Goal: Book appointment/travel/reservation

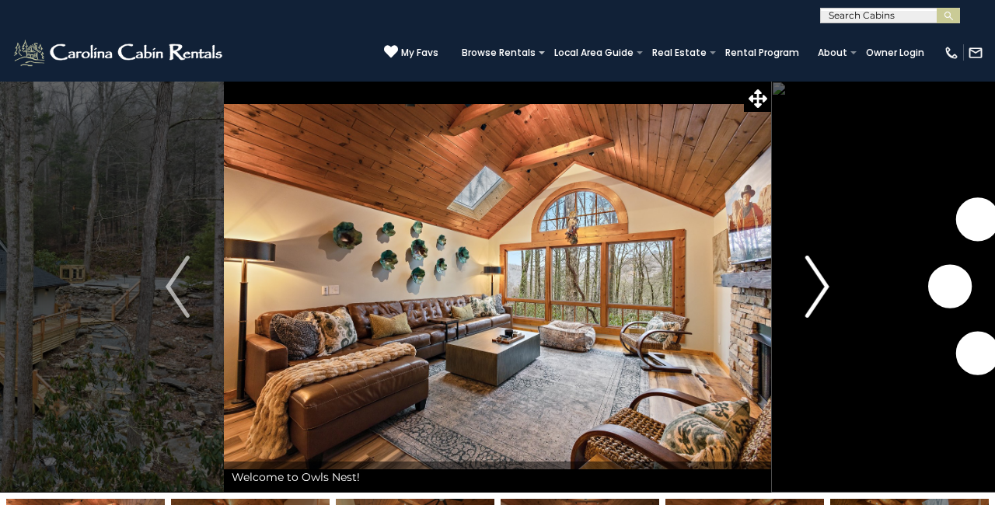
click at [820, 273] on img "Next" at bounding box center [816, 287] width 23 height 62
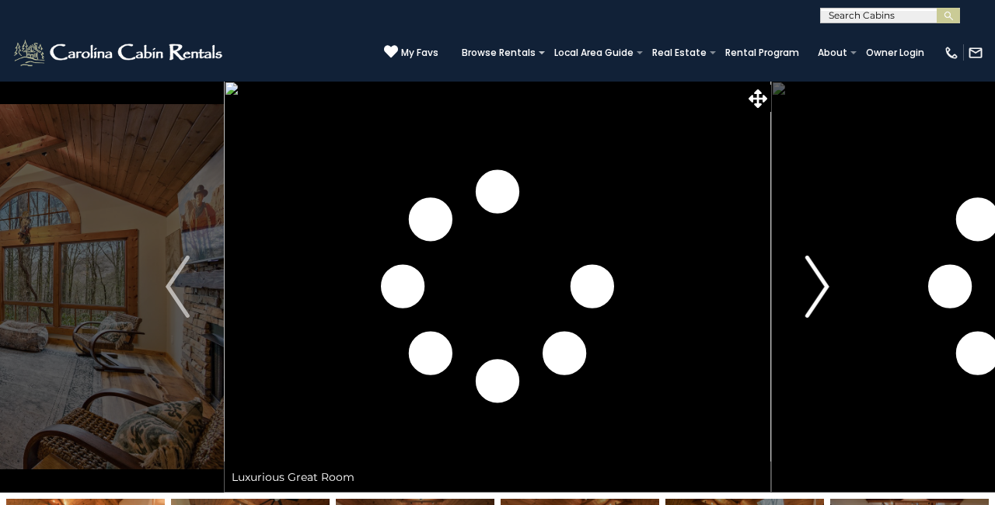
click at [818, 275] on img "Next" at bounding box center [816, 287] width 23 height 62
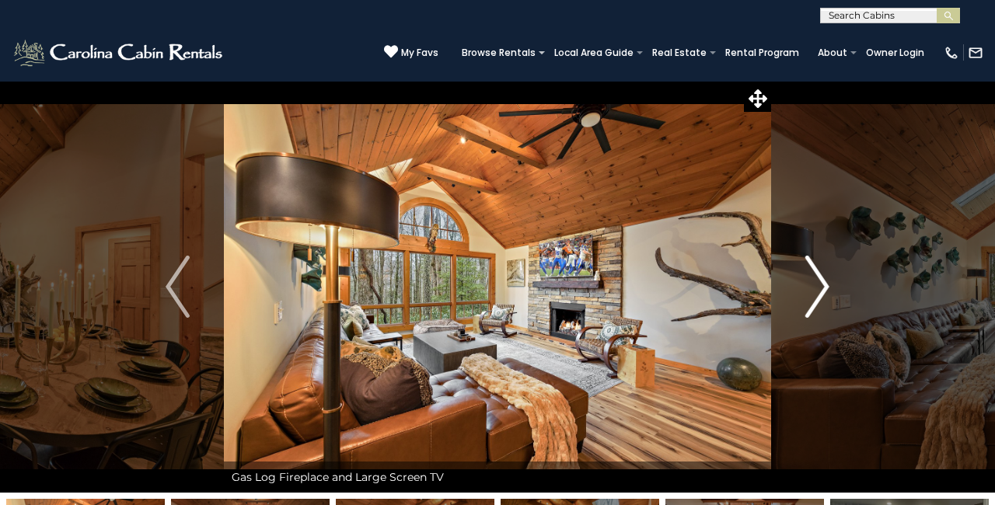
click at [807, 270] on img "Next" at bounding box center [816, 287] width 23 height 62
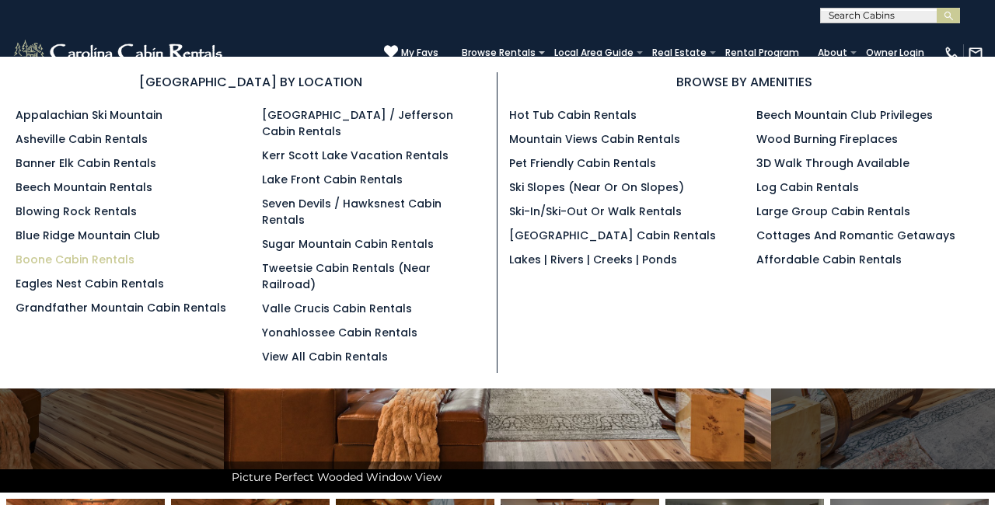
click at [121, 253] on link "Boone Cabin Rentals" at bounding box center [75, 260] width 119 height 16
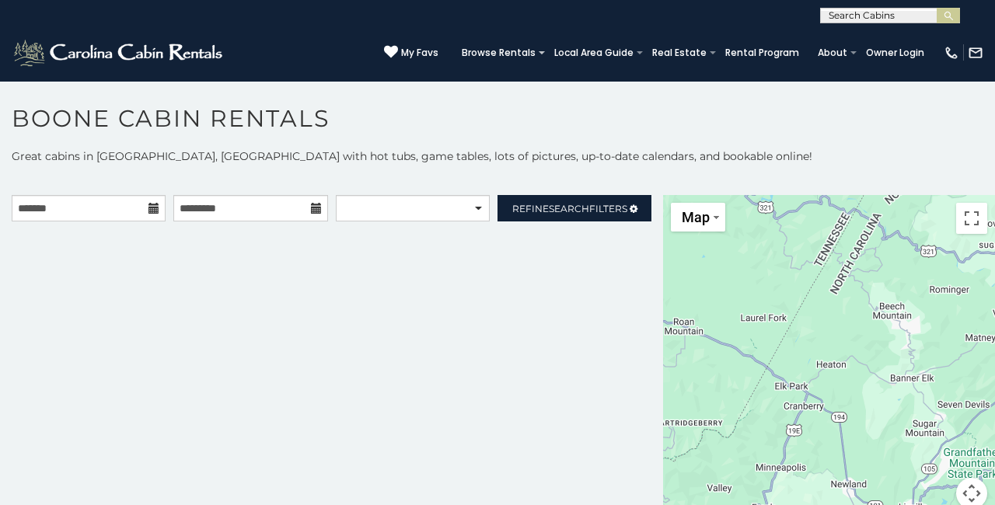
click at [156, 206] on icon at bounding box center [153, 208] width 11 height 11
click at [151, 205] on icon at bounding box center [153, 208] width 11 height 11
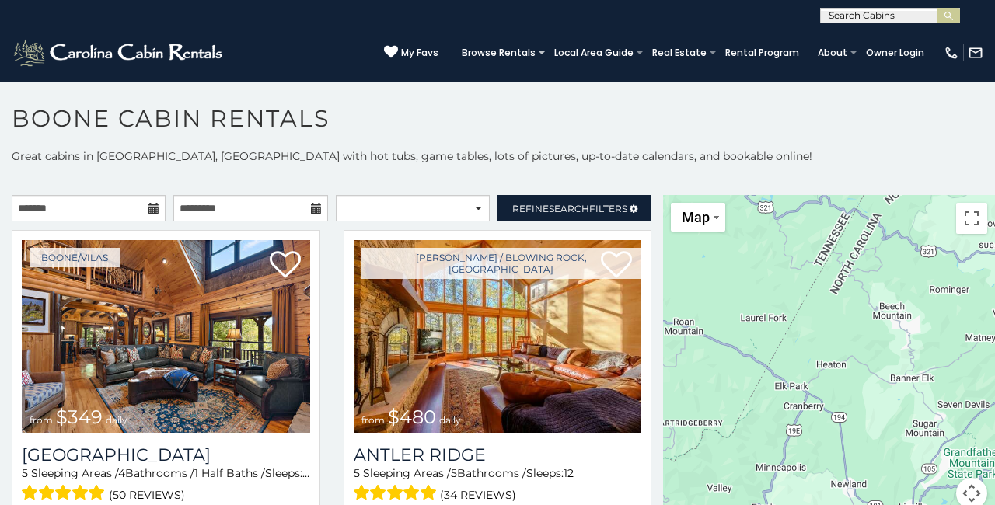
click at [319, 205] on icon at bounding box center [316, 208] width 11 height 11
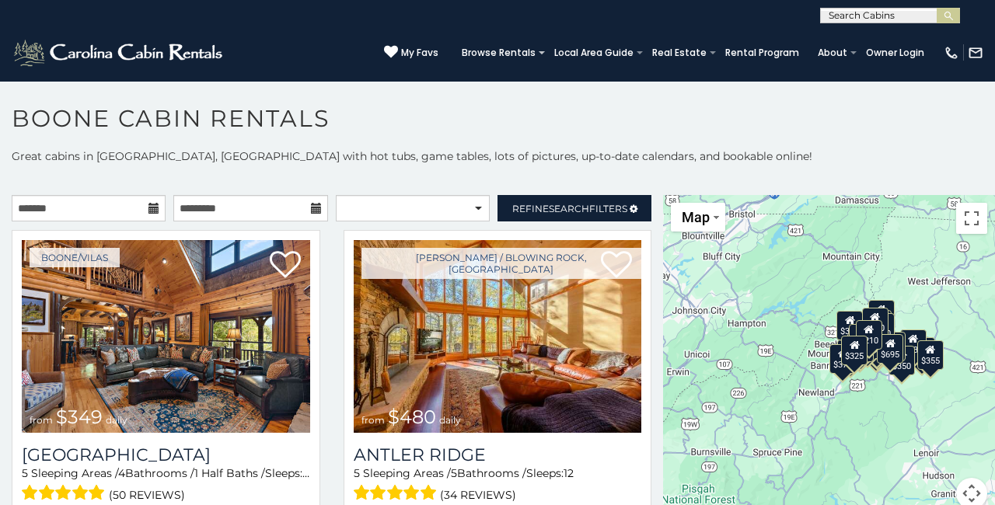
click at [152, 210] on icon at bounding box center [153, 208] width 11 height 11
click at [117, 206] on input "text" at bounding box center [89, 208] width 154 height 26
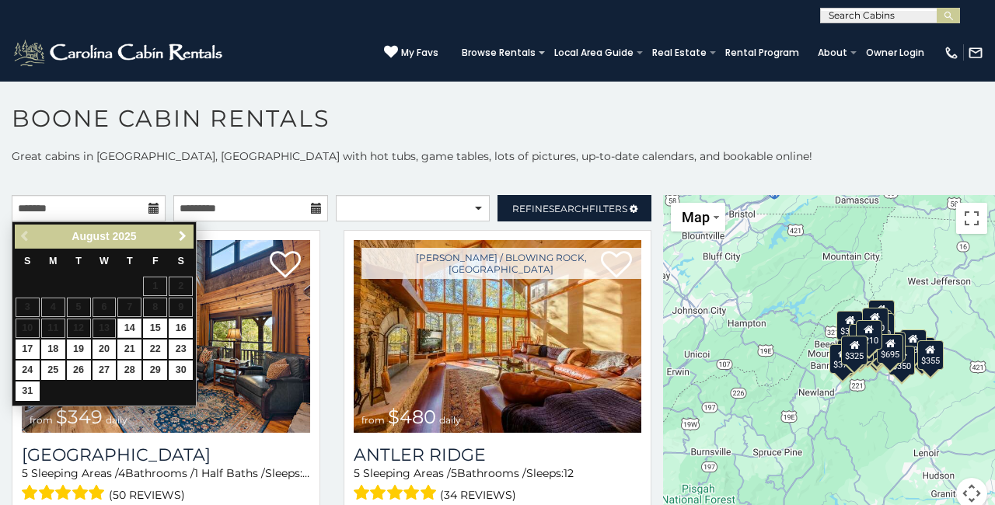
click at [181, 234] on span "Next" at bounding box center [182, 236] width 12 height 12
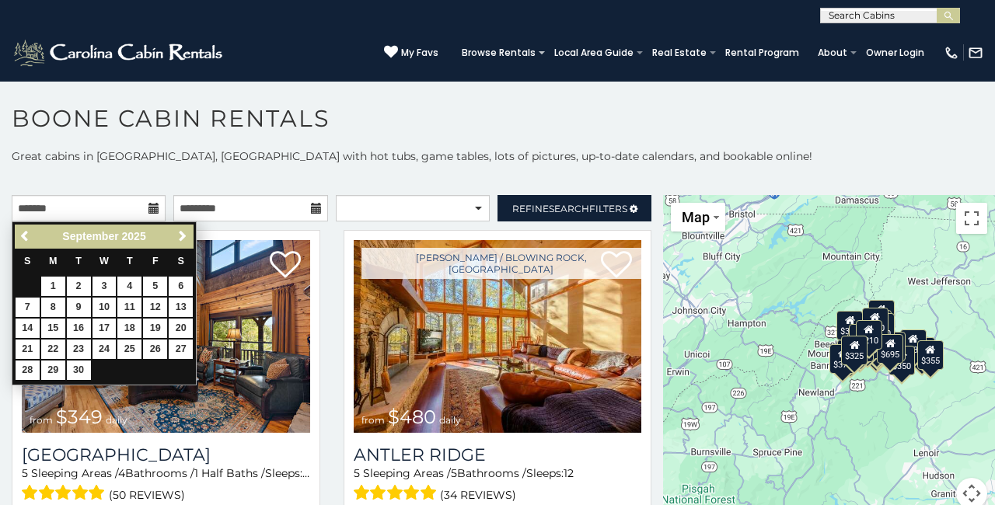
click at [181, 234] on span "Next" at bounding box center [182, 236] width 12 height 12
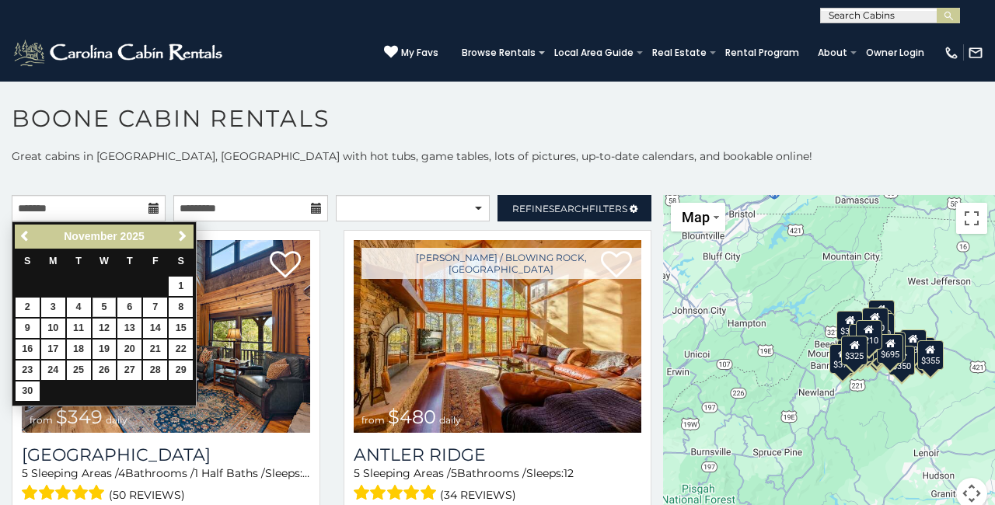
click at [101, 305] on link "5" at bounding box center [104, 307] width 24 height 19
type input "**********"
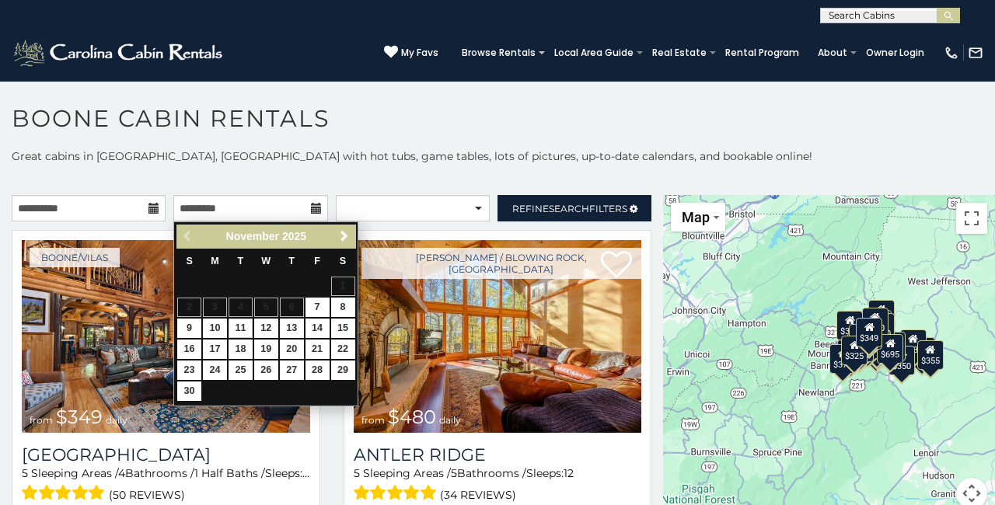
click at [231, 323] on link "11" at bounding box center [241, 328] width 24 height 19
type input "**********"
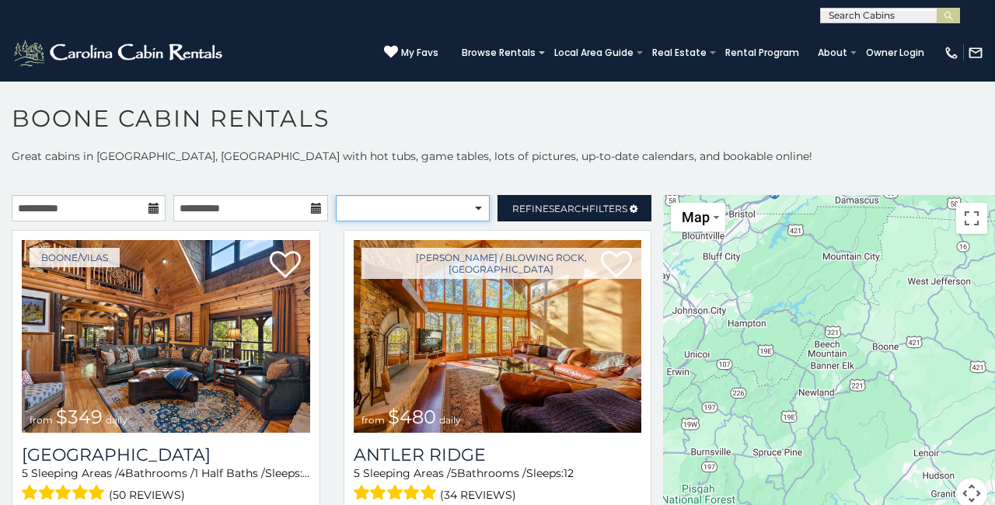
click at [478, 204] on select "**********" at bounding box center [413, 208] width 154 height 26
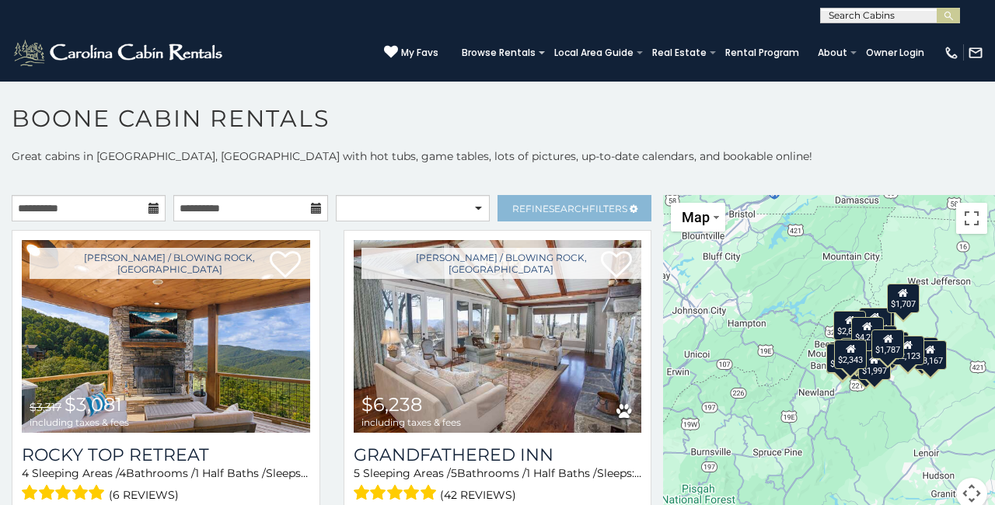
click at [568, 210] on span "Search" at bounding box center [569, 209] width 40 height 12
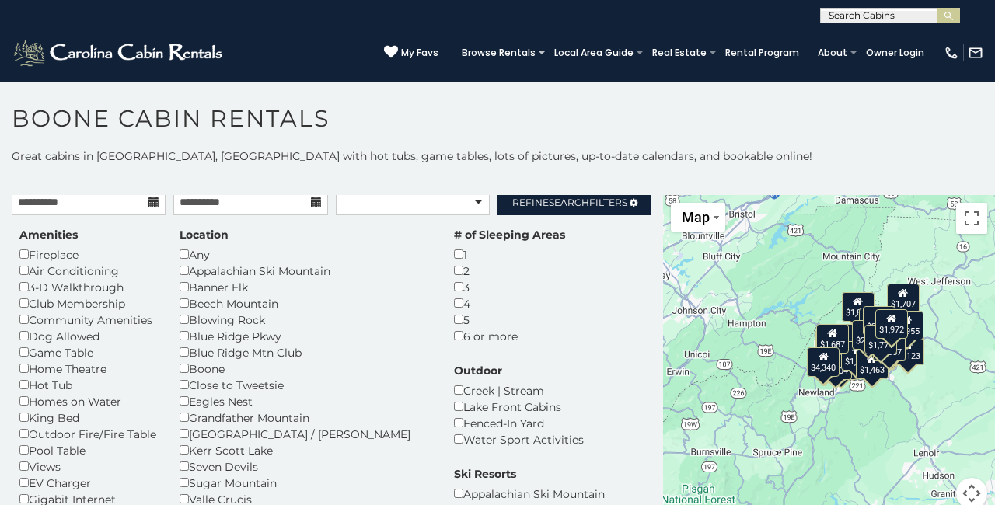
scroll to position [5, 0]
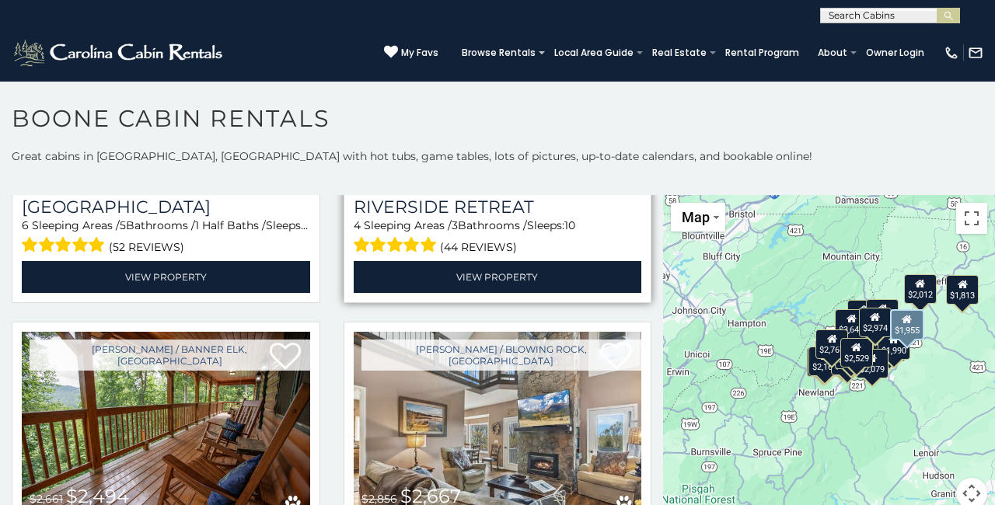
scroll to position [1805, 0]
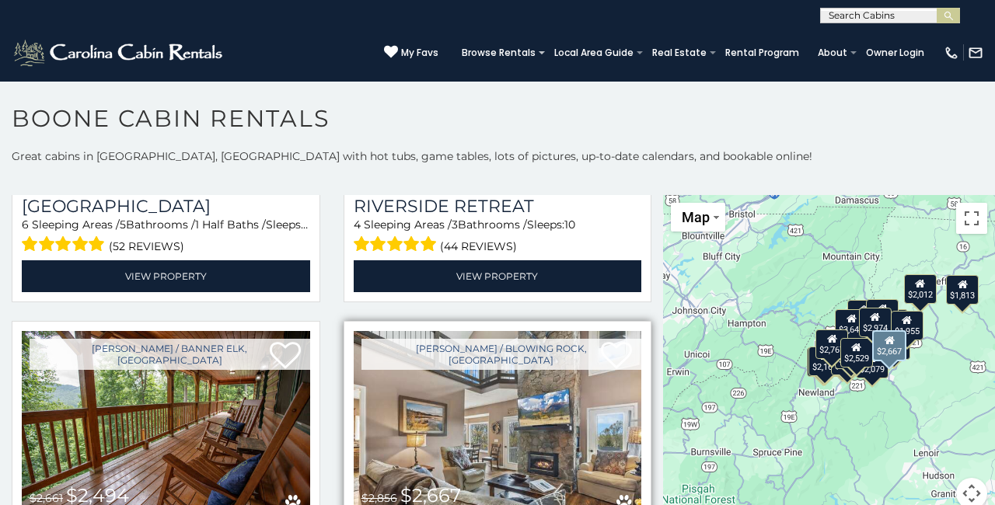
click at [615, 339] on img at bounding box center [498, 427] width 288 height 193
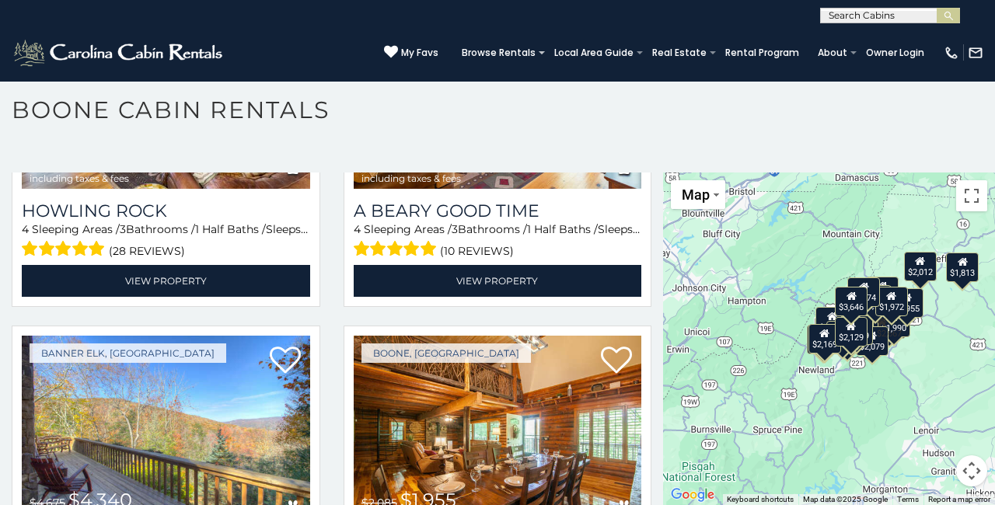
scroll to position [1436, 0]
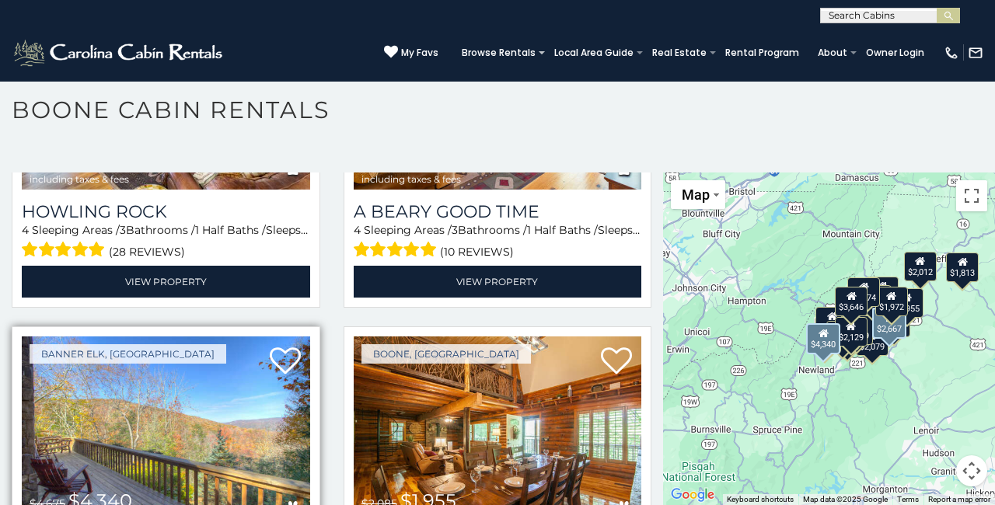
click at [229, 337] on img at bounding box center [166, 433] width 288 height 193
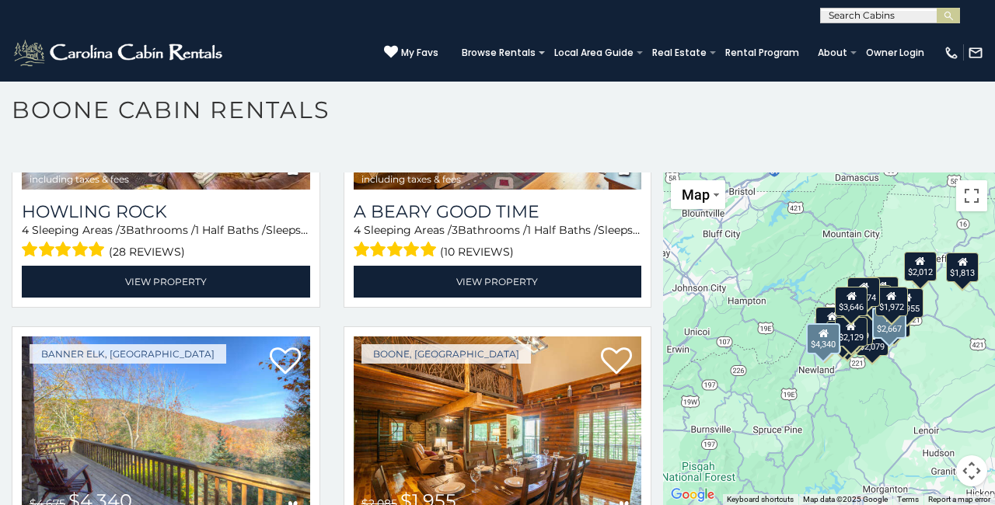
click at [416, 51] on span "My Favs" at bounding box center [419, 53] width 37 height 14
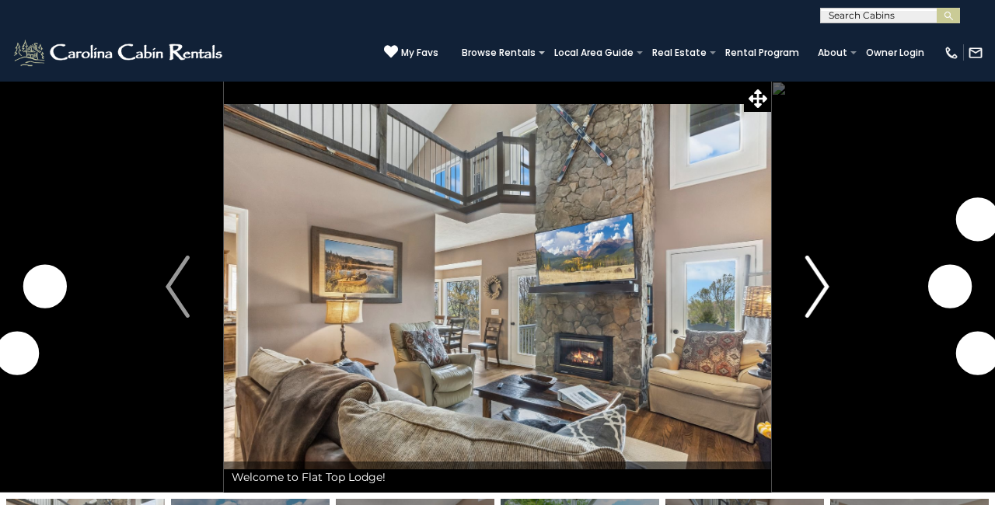
click at [809, 283] on img "Next" at bounding box center [816, 287] width 23 height 62
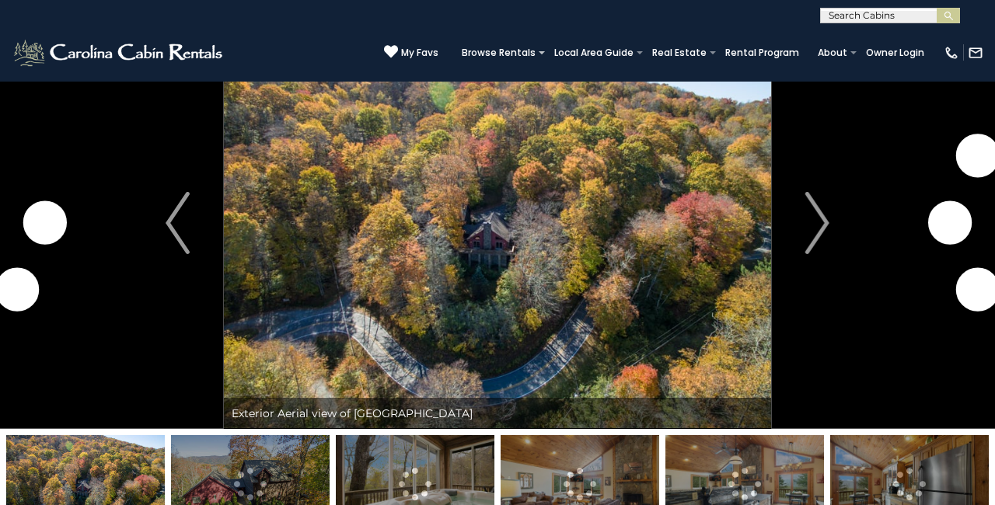
scroll to position [66, 0]
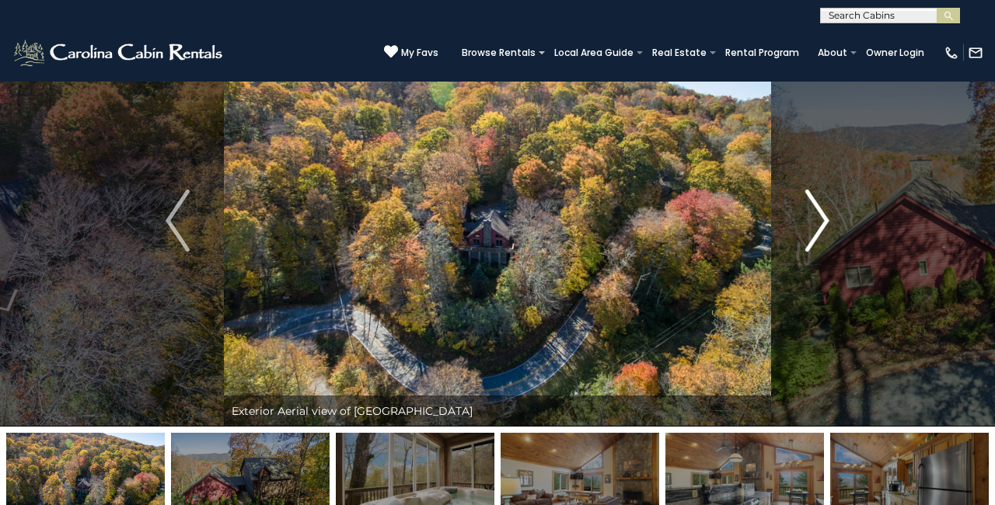
click at [811, 228] on img "Next" at bounding box center [816, 221] width 23 height 62
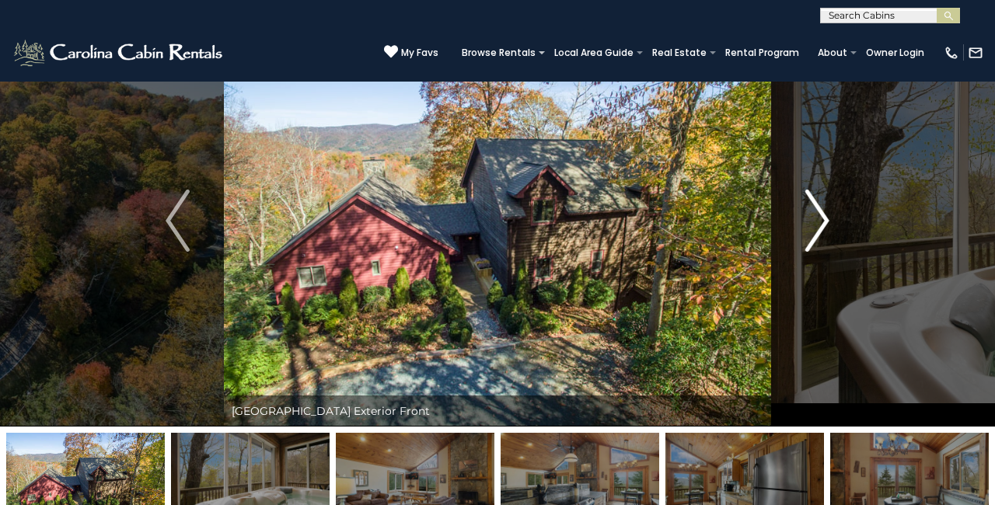
click at [819, 222] on img "Next" at bounding box center [816, 221] width 23 height 62
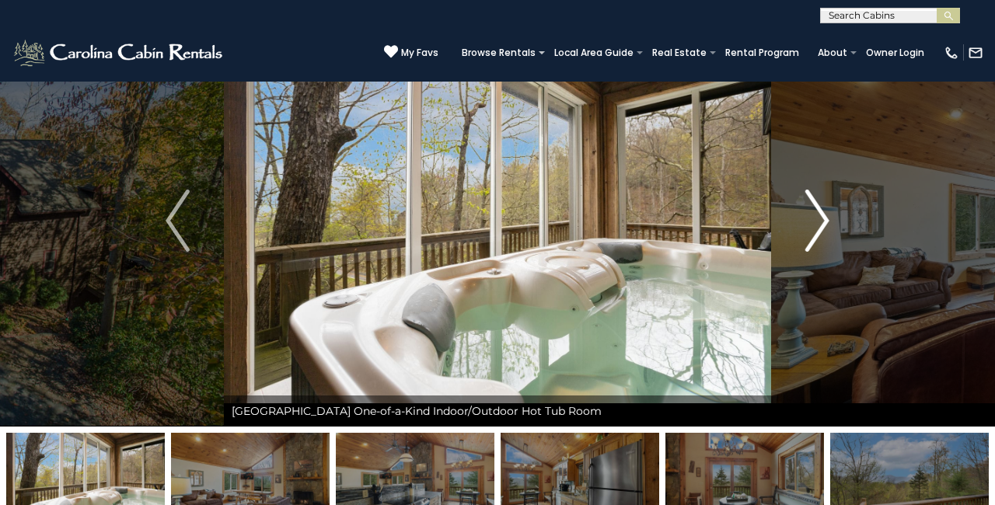
click at [819, 222] on img "Next" at bounding box center [816, 221] width 23 height 62
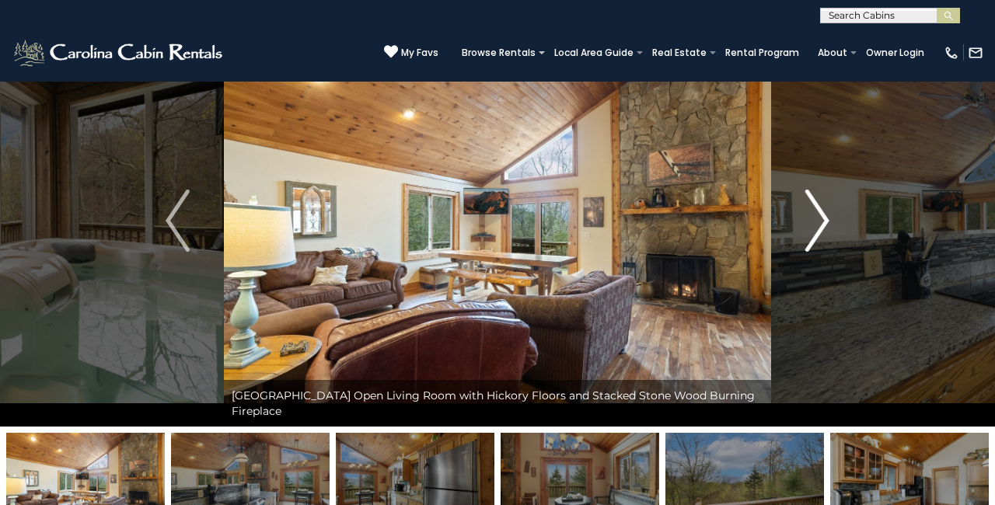
click at [819, 222] on img "Next" at bounding box center [816, 221] width 23 height 62
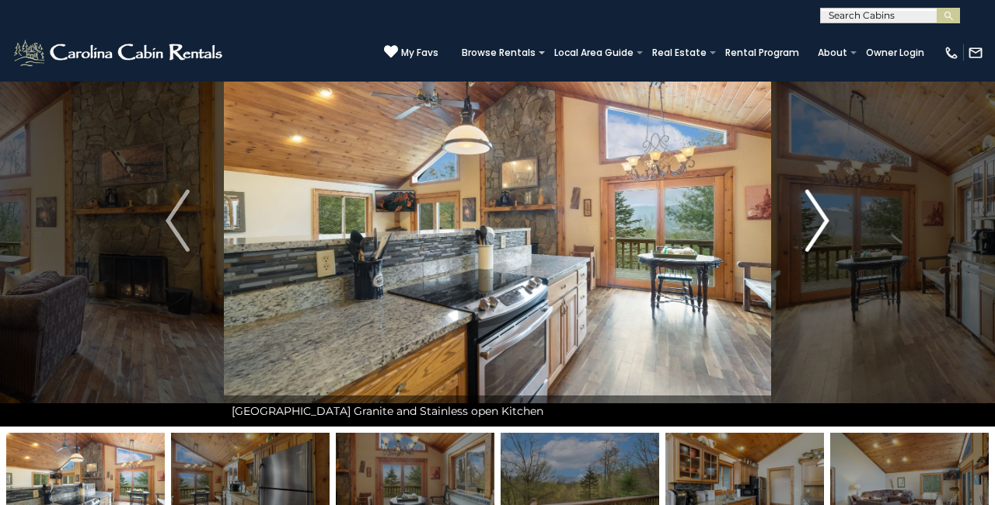
click at [819, 222] on img "Next" at bounding box center [816, 221] width 23 height 62
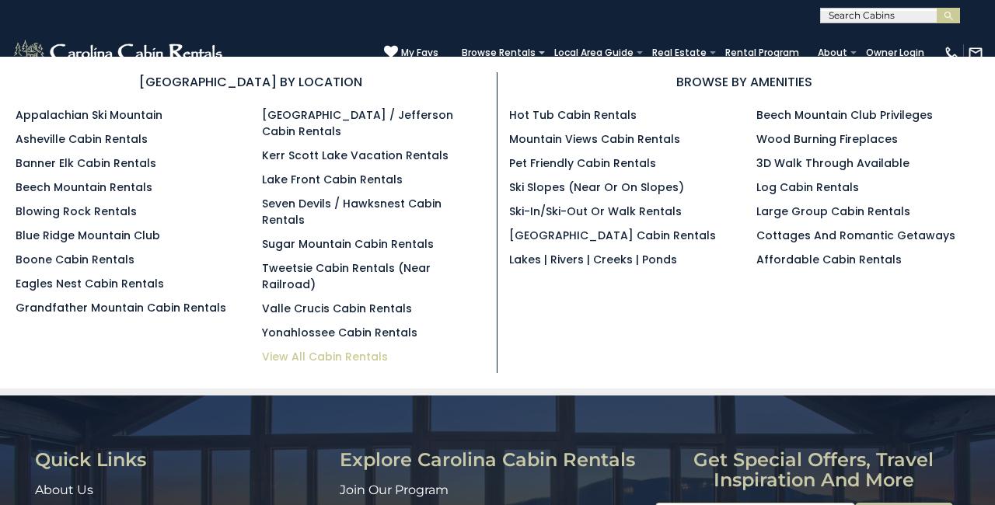
click at [344, 349] on link "View All Cabin Rentals" at bounding box center [325, 357] width 126 height 16
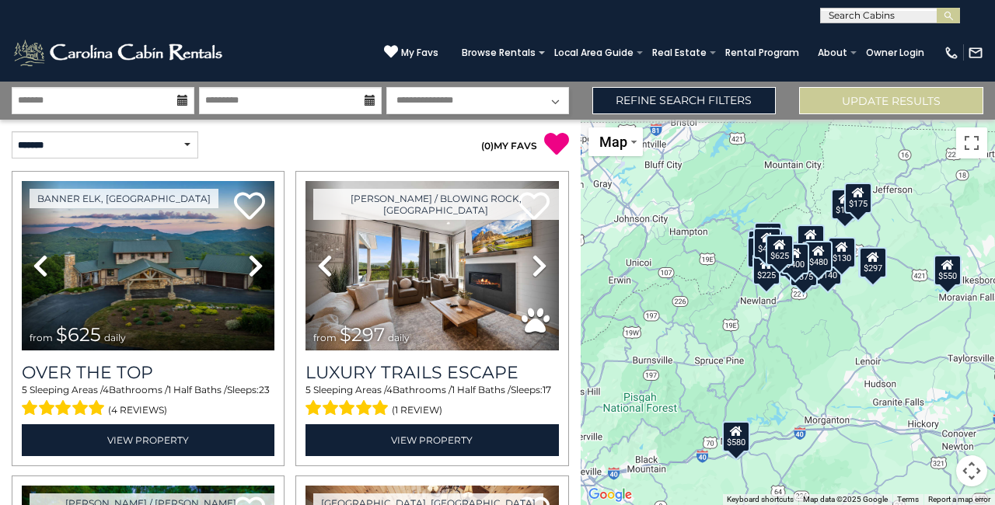
click at [179, 98] on icon at bounding box center [182, 100] width 11 height 11
click at [186, 103] on icon at bounding box center [182, 100] width 11 height 11
click at [179, 98] on icon at bounding box center [182, 100] width 11 height 11
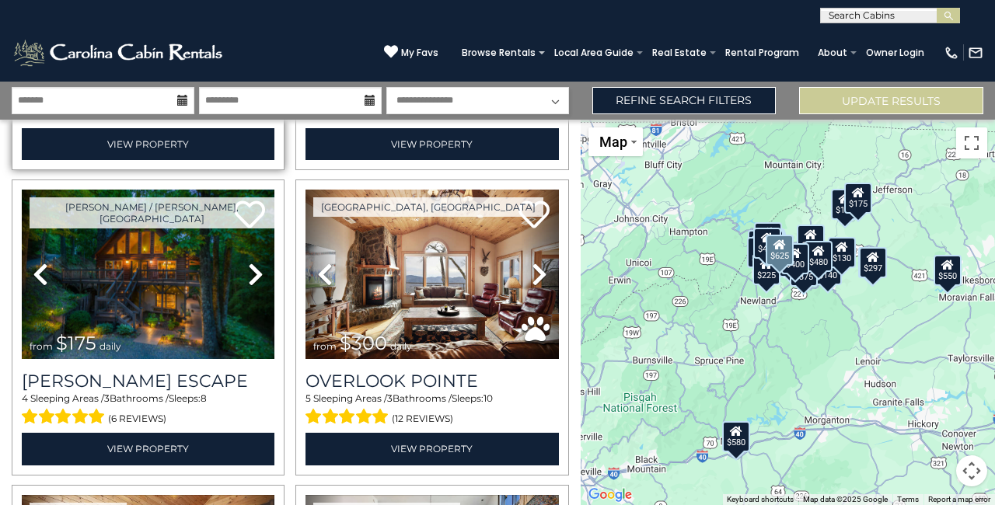
scroll to position [298, 0]
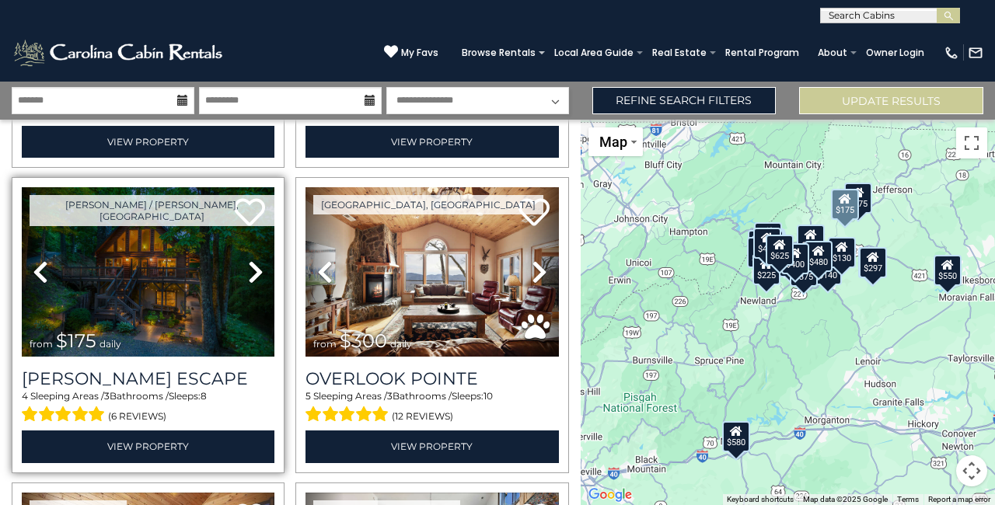
click at [243, 292] on link "Next" at bounding box center [256, 271] width 38 height 169
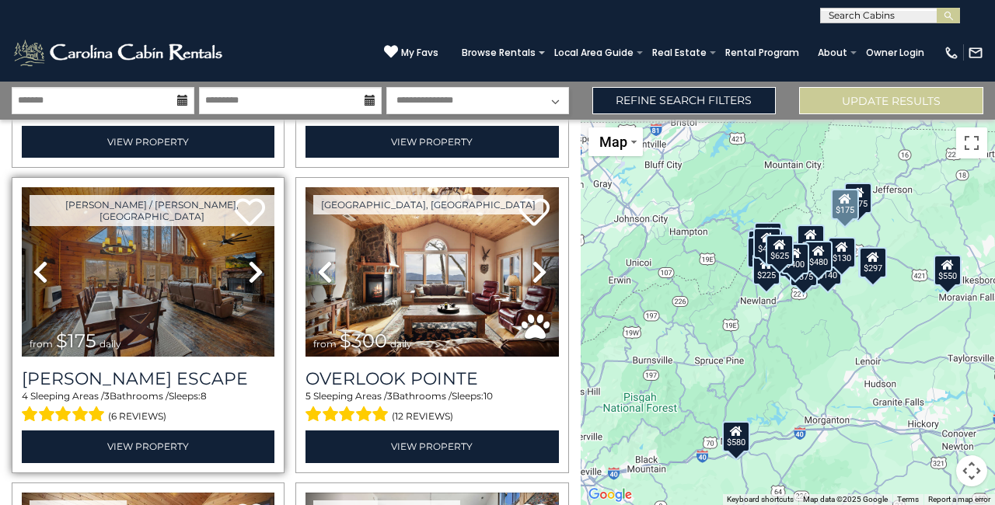
click at [243, 292] on link "Next" at bounding box center [256, 271] width 38 height 169
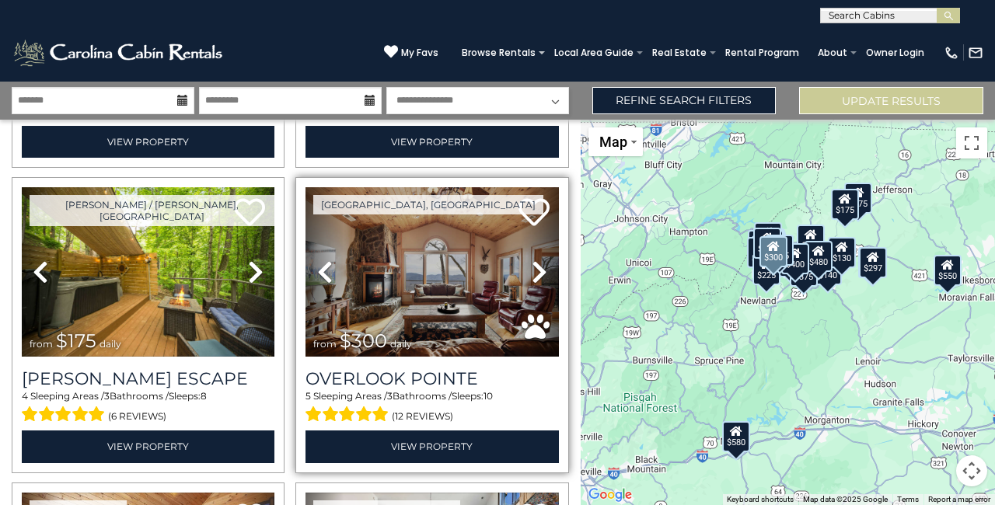
click at [539, 271] on icon at bounding box center [540, 272] width 16 height 25
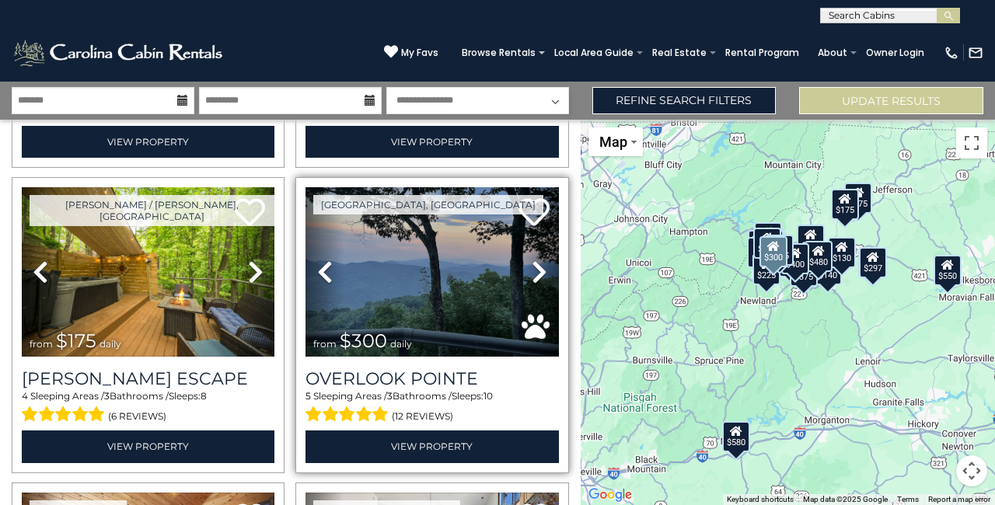
click at [539, 271] on icon at bounding box center [540, 272] width 16 height 25
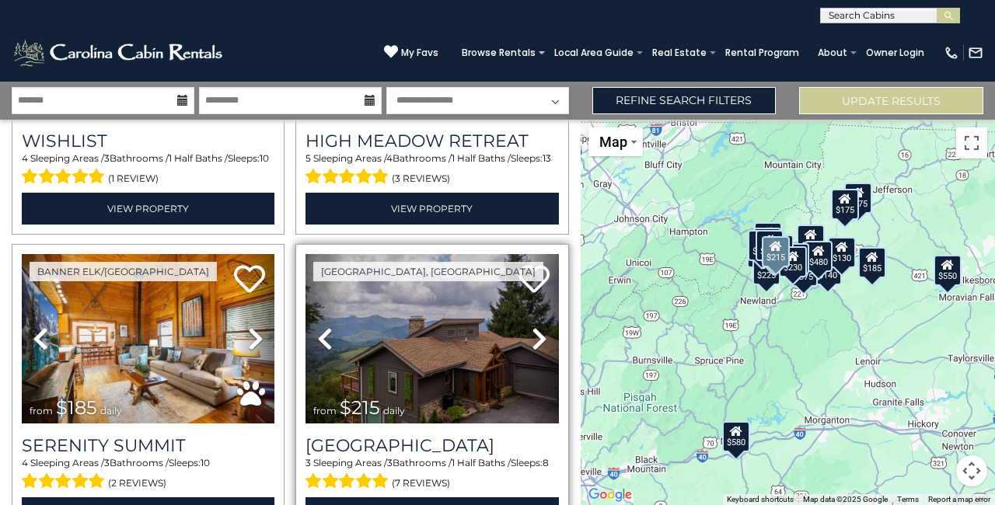
scroll to position [2372, 0]
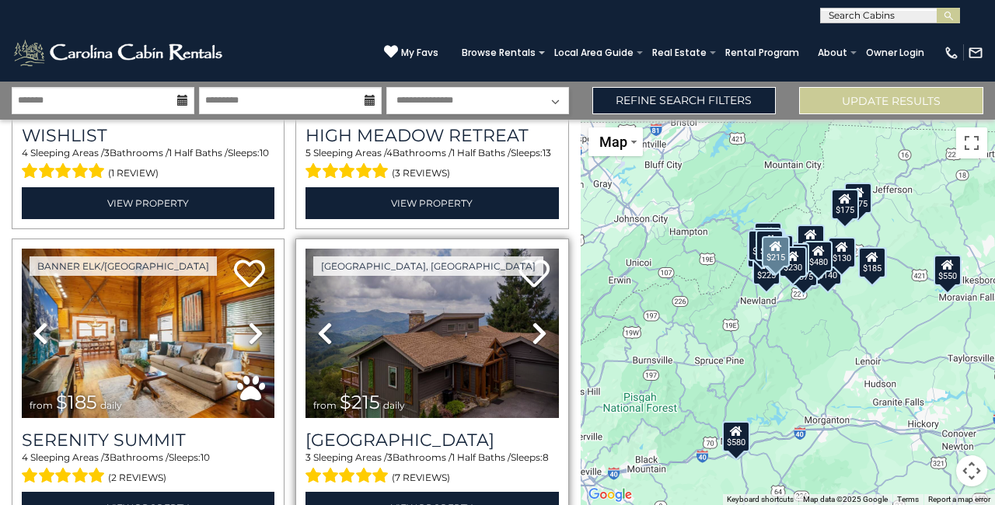
click at [545, 322] on icon at bounding box center [540, 333] width 16 height 25
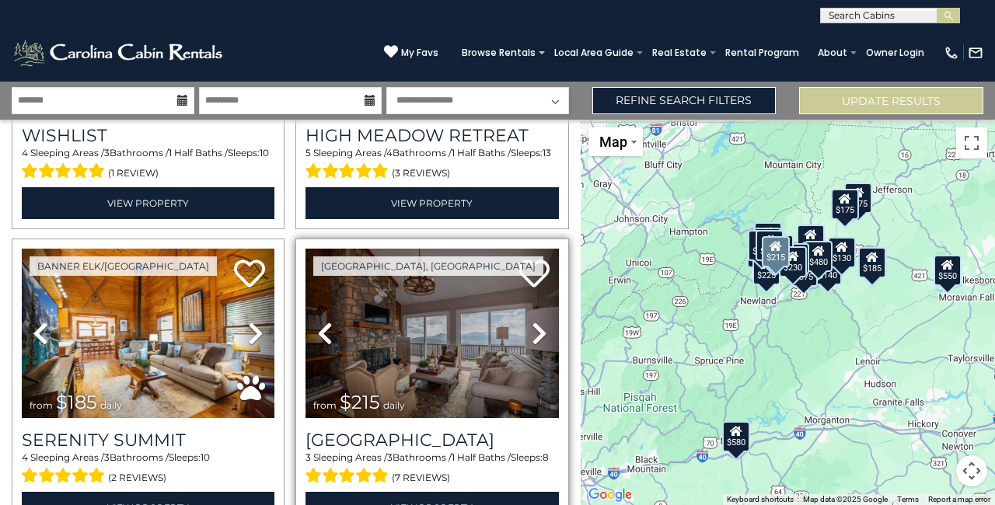
click at [545, 322] on icon at bounding box center [540, 333] width 16 height 25
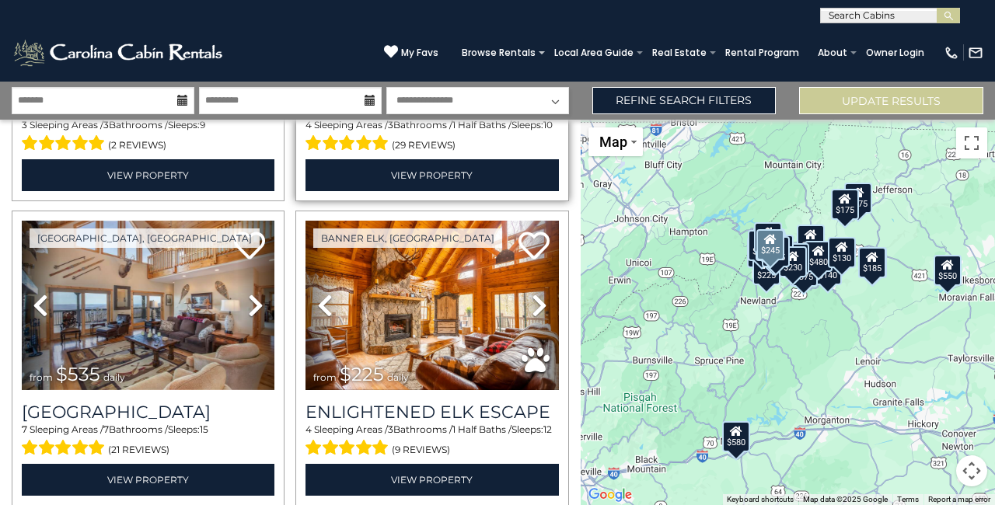
scroll to position [3621, 0]
